Goal: Task Accomplishment & Management: Use online tool/utility

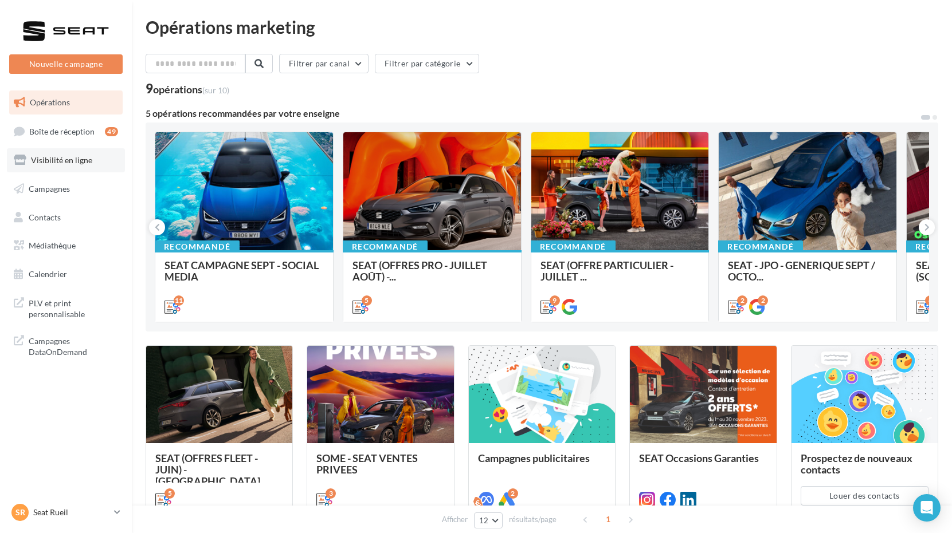
click at [87, 165] on link "Visibilité en ligne" at bounding box center [66, 160] width 118 height 24
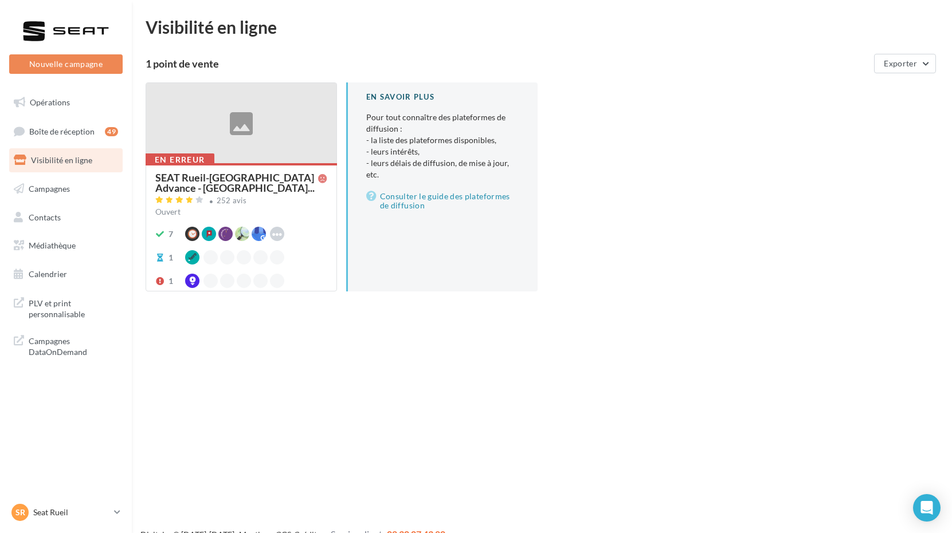
click at [236, 137] on div at bounding box center [241, 123] width 190 height 81
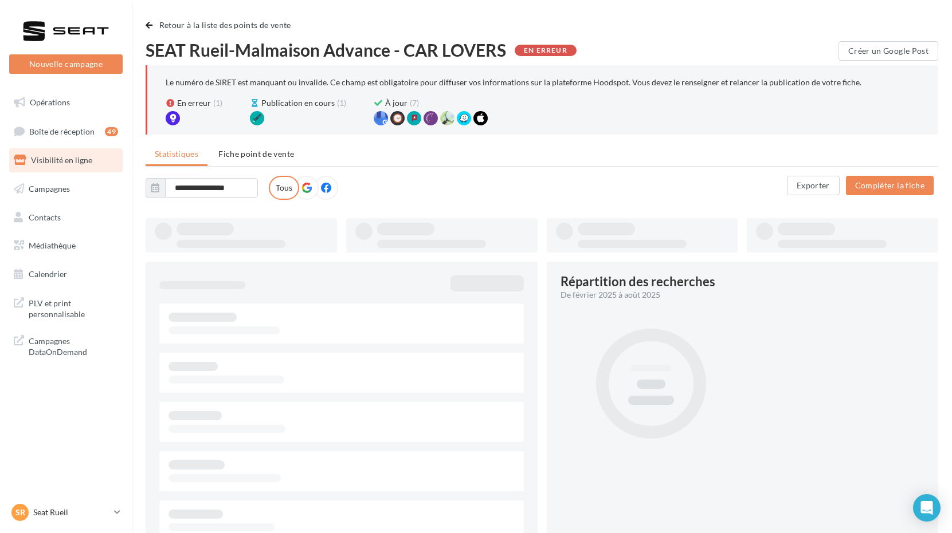
type input "**********"
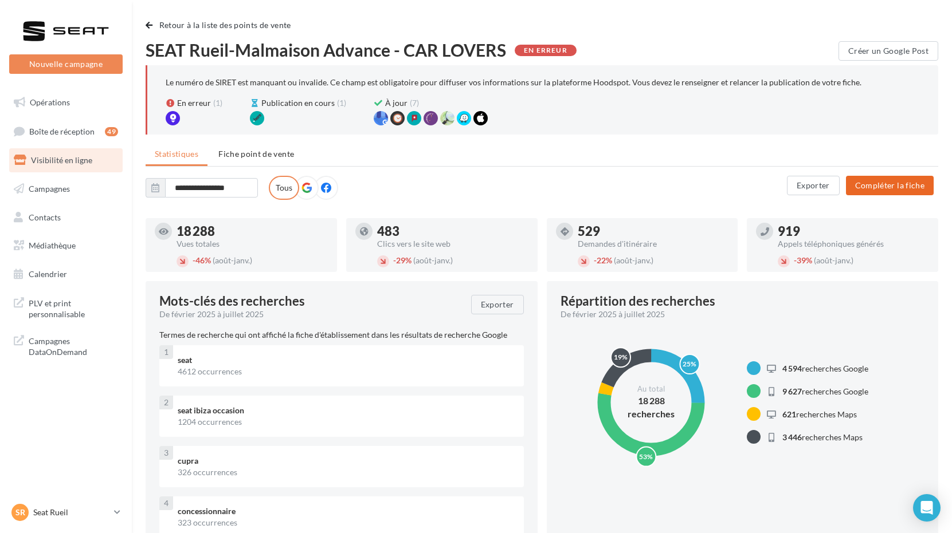
click at [886, 181] on button "Compléter la fiche" at bounding box center [890, 185] width 88 height 19
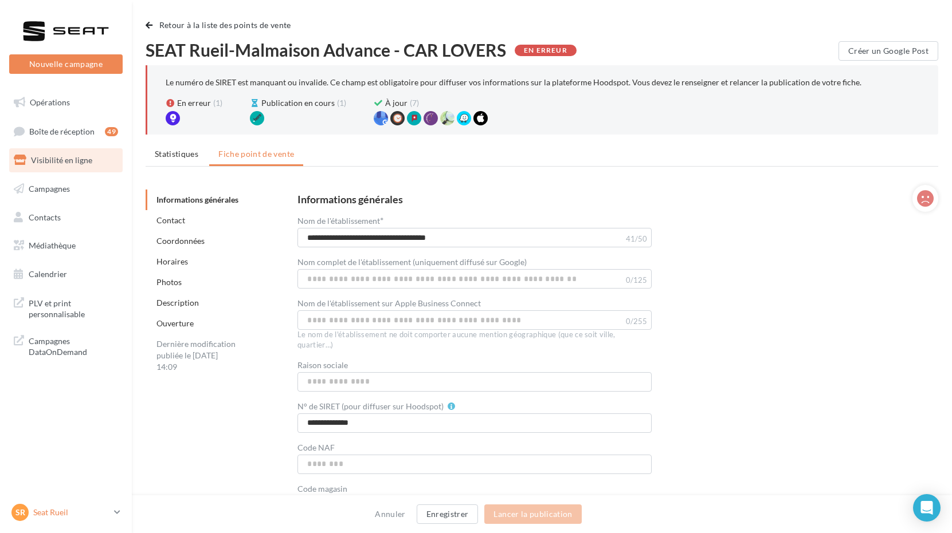
click at [116, 516] on icon at bounding box center [117, 513] width 6 height 10
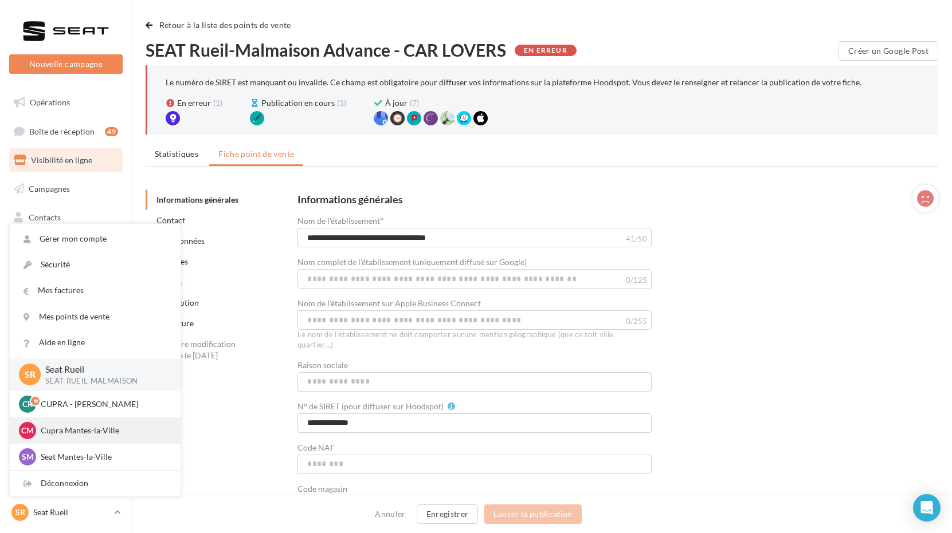
click at [119, 431] on p "Cupra Mantes-la-Ville" at bounding box center [104, 430] width 126 height 11
